Goal: Check status

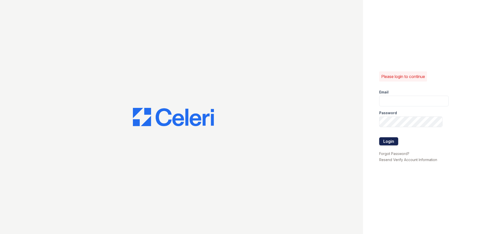
type input "ReNewNorthProvidence@trinity-pm.com"
click at [387, 144] on button "Login" at bounding box center [388, 141] width 19 height 8
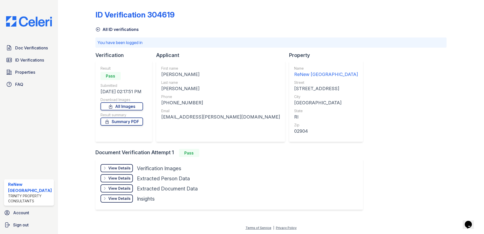
click at [126, 167] on div "View Details" at bounding box center [119, 168] width 22 height 5
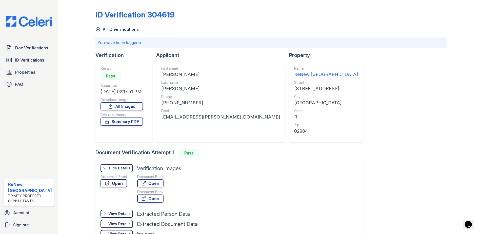
click at [117, 183] on link "Open" at bounding box center [114, 183] width 27 height 8
click at [124, 121] on link "Summary PDF" at bounding box center [122, 121] width 43 height 8
